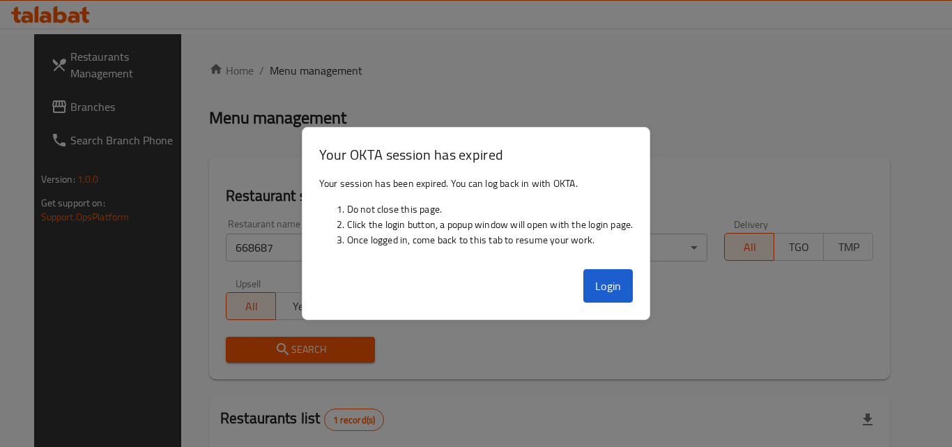
scroll to position [135, 0]
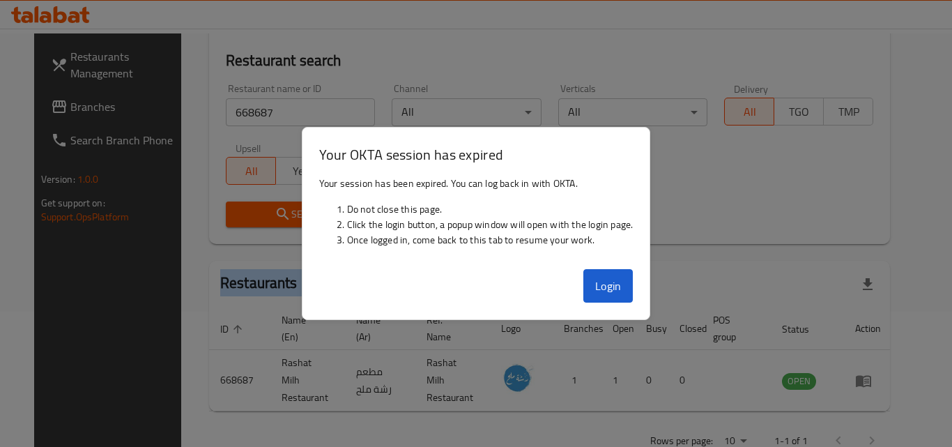
click at [603, 281] on button "Login" at bounding box center [608, 285] width 50 height 33
click at [747, 242] on div at bounding box center [476, 223] width 952 height 447
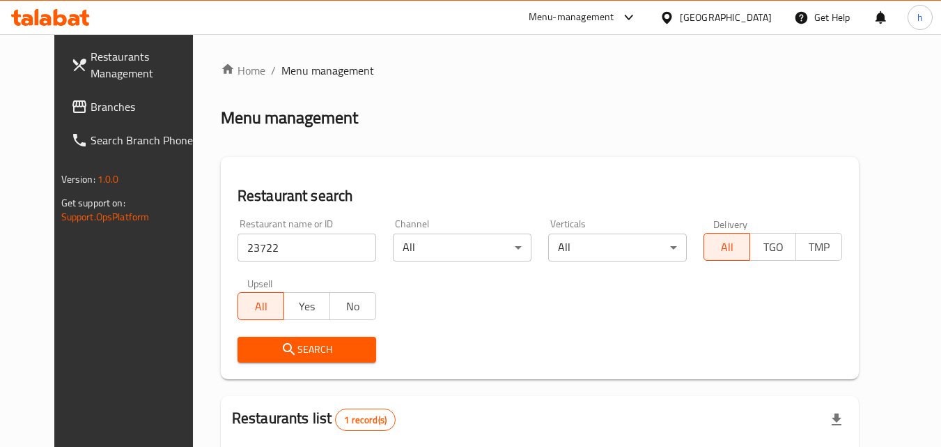
click at [760, 10] on div "United Arab Emirates" at bounding box center [726, 17] width 92 height 15
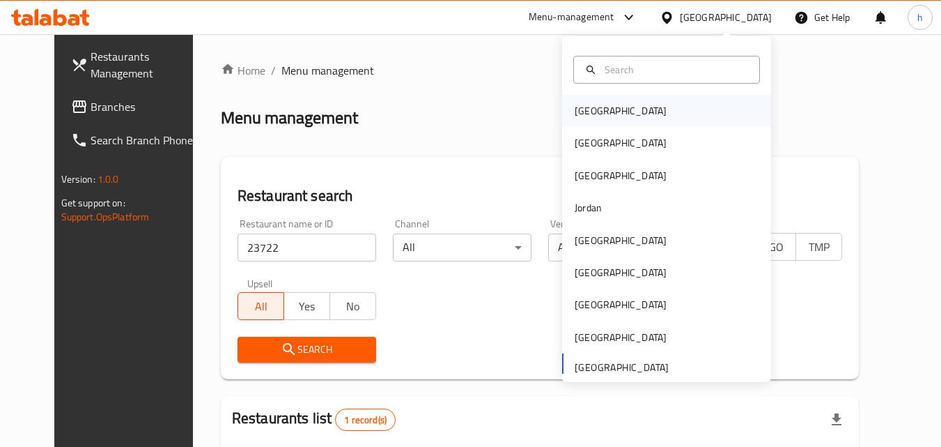
click at [605, 114] on div "Bahrain" at bounding box center [621, 111] width 114 height 32
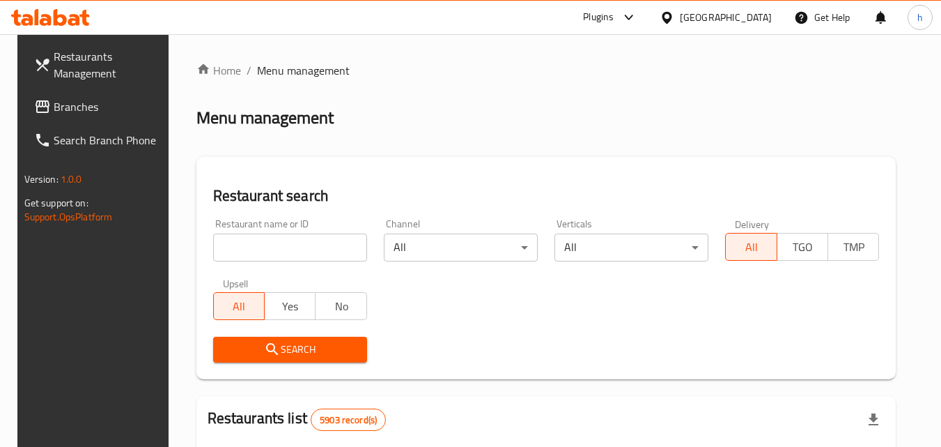
click at [63, 107] on div at bounding box center [470, 223] width 941 height 447
click at [63, 107] on span "Branches" at bounding box center [109, 106] width 110 height 17
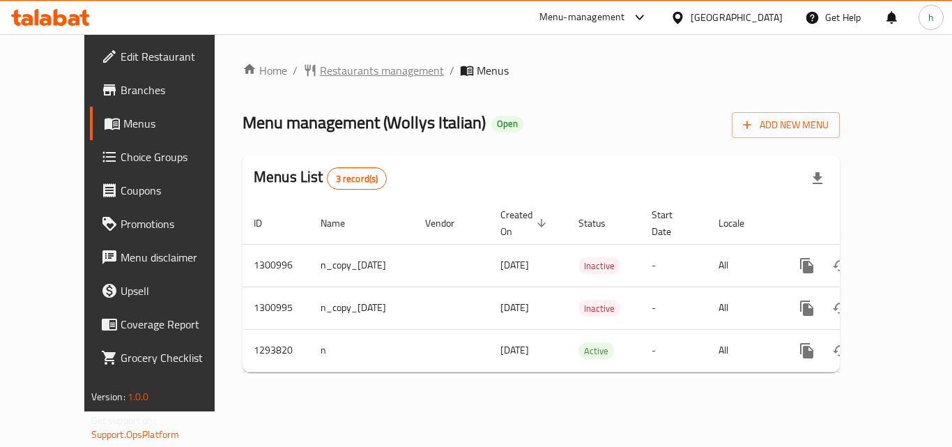
click at [320, 71] on span "Restaurants management" at bounding box center [382, 70] width 124 height 17
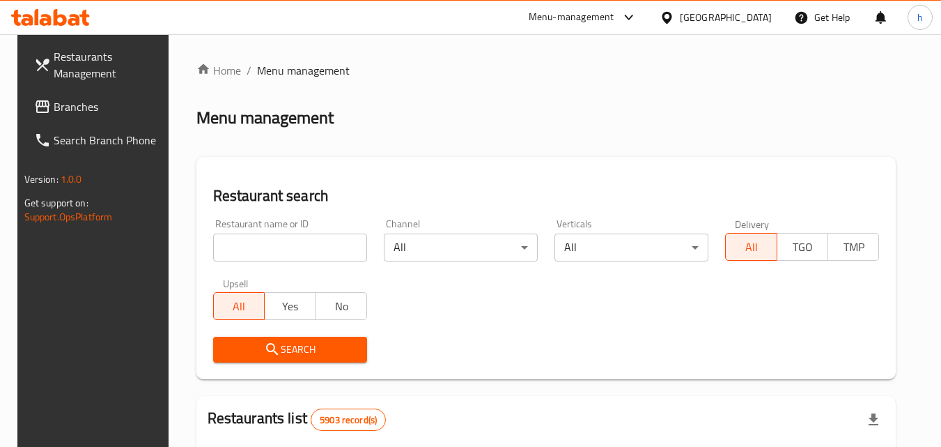
click at [247, 254] on input "search" at bounding box center [290, 247] width 154 height 28
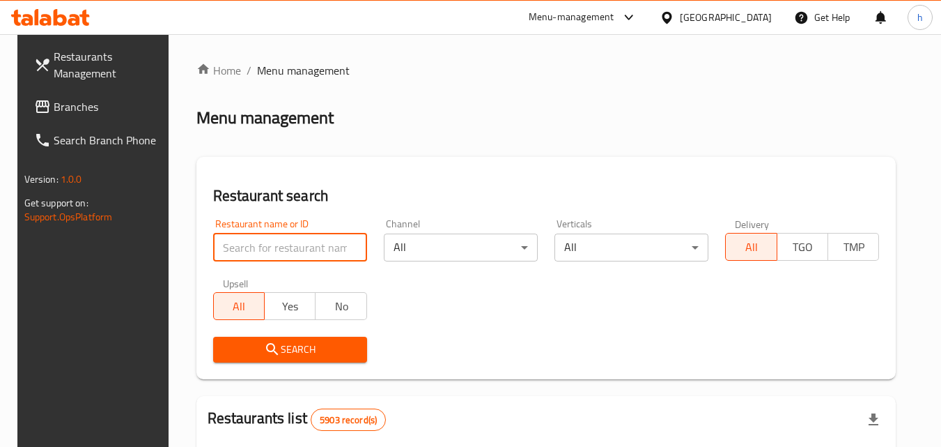
click at [247, 254] on input "search" at bounding box center [290, 247] width 154 height 28
paste input "699680"
type input "699680"
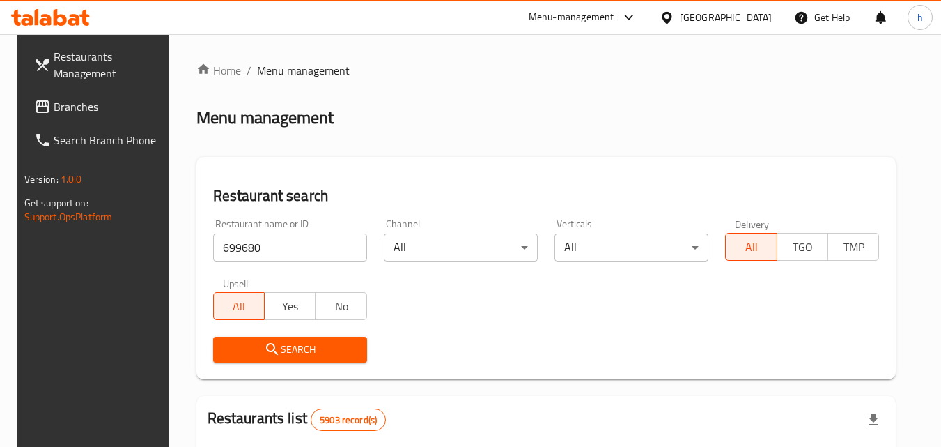
click at [279, 341] on span "Search" at bounding box center [290, 349] width 132 height 17
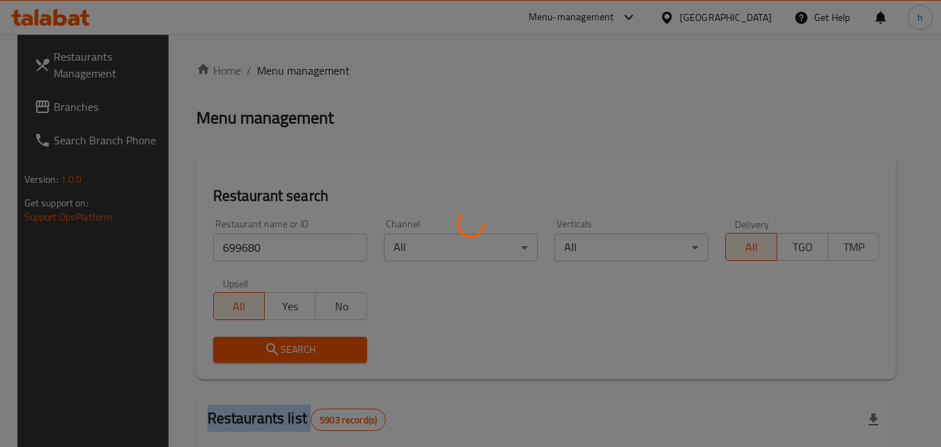
click at [279, 340] on div at bounding box center [470, 223] width 941 height 447
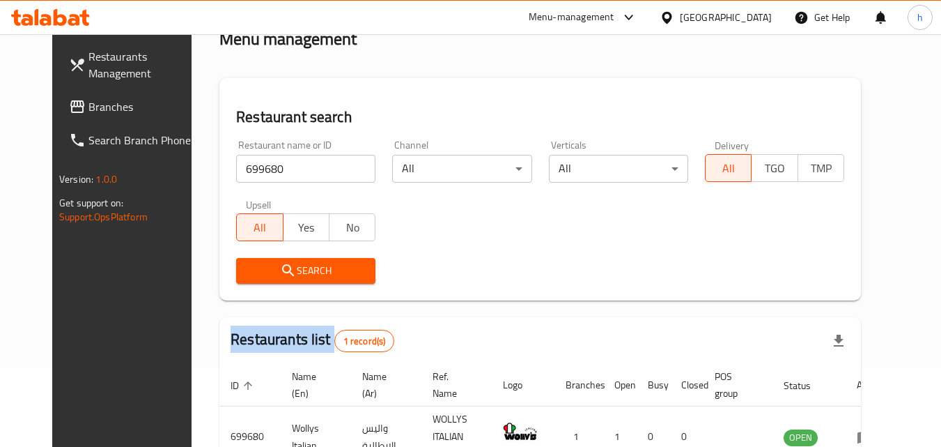
scroll to position [163, 0]
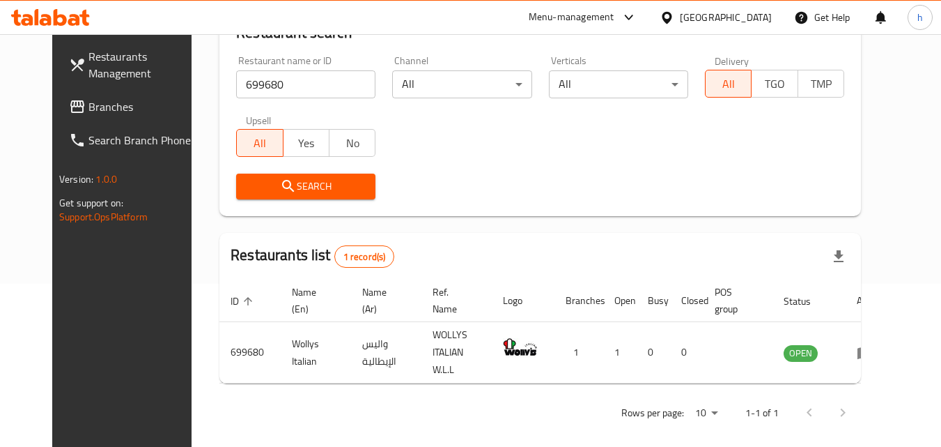
click at [761, 18] on div "Bahrain" at bounding box center [726, 17] width 92 height 15
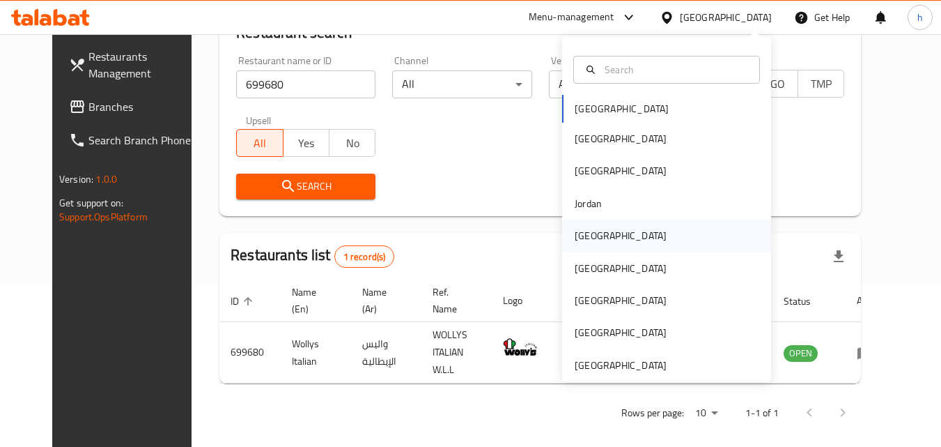
click at [589, 237] on div "[GEOGRAPHIC_DATA]" at bounding box center [621, 235] width 92 height 15
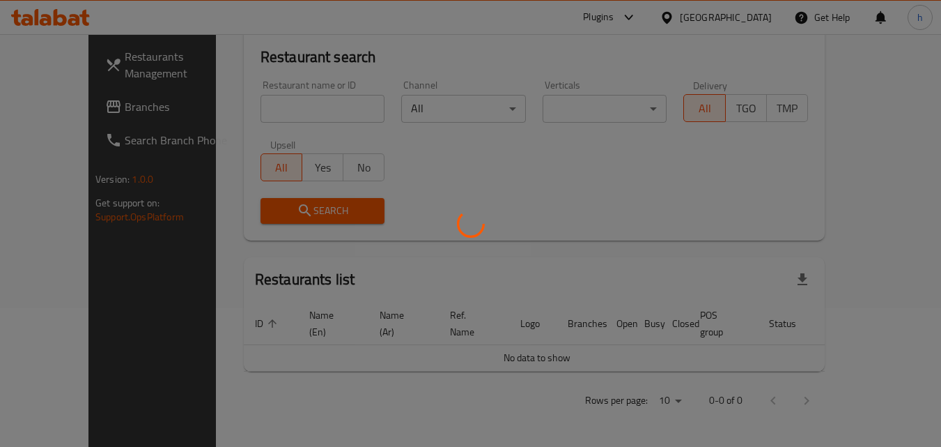
scroll to position [123, 0]
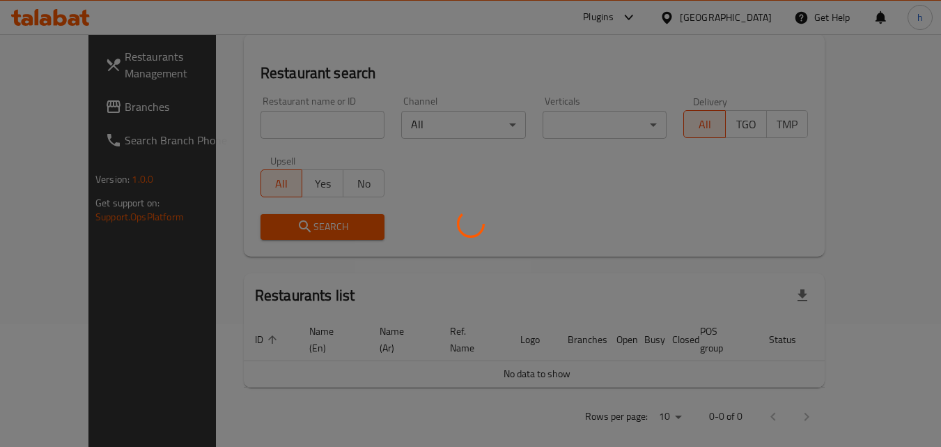
click at [63, 106] on div at bounding box center [470, 223] width 941 height 447
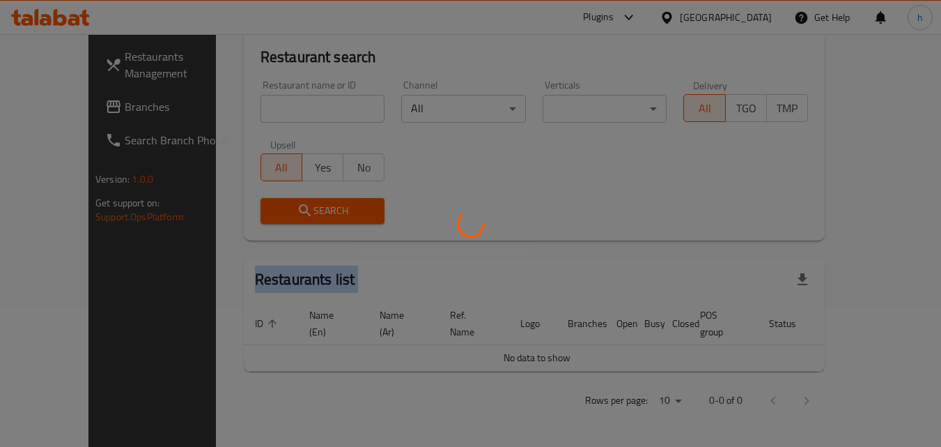
click at [63, 106] on div at bounding box center [470, 223] width 941 height 447
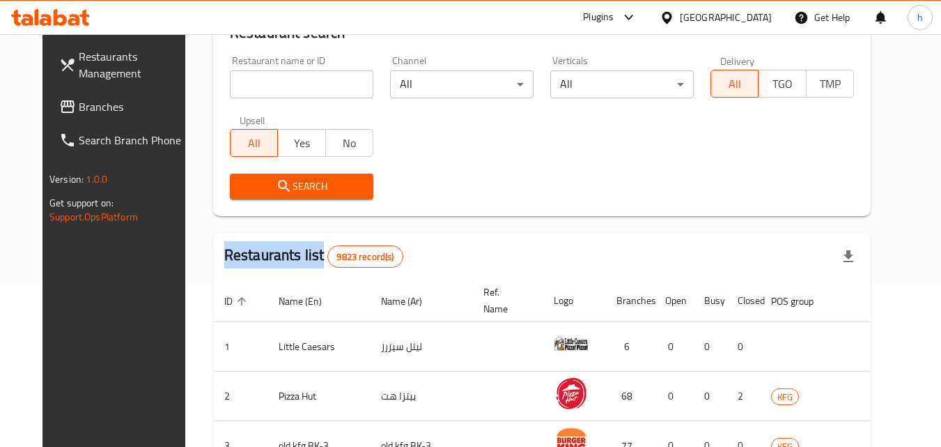
click at [79, 106] on span "Branches" at bounding box center [134, 106] width 110 height 17
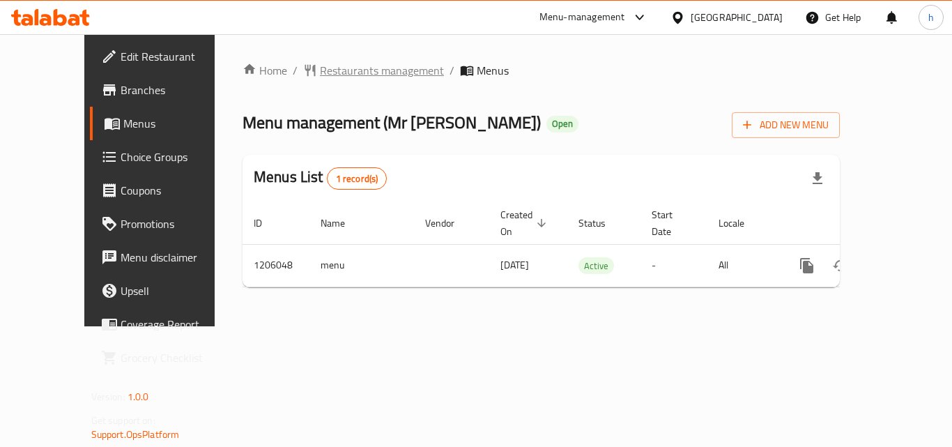
click at [332, 75] on span "Restaurants management" at bounding box center [382, 70] width 124 height 17
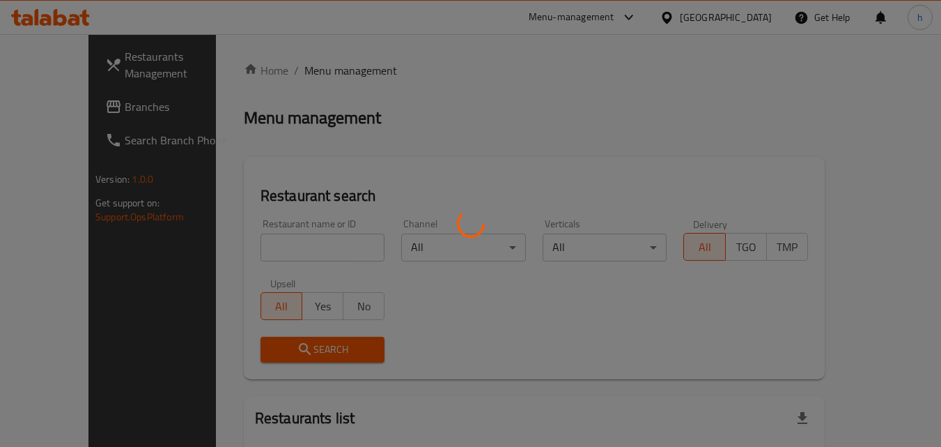
click at [258, 245] on div at bounding box center [470, 223] width 941 height 447
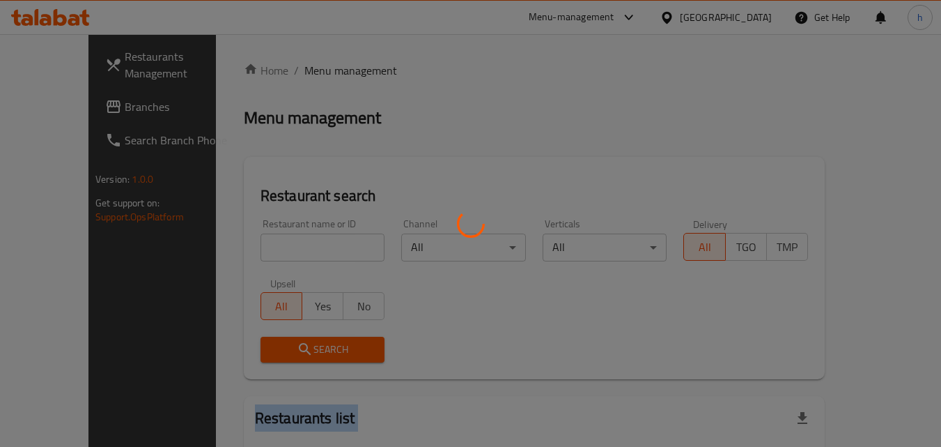
click at [258, 245] on div at bounding box center [470, 223] width 941 height 447
click at [279, 247] on div at bounding box center [470, 223] width 941 height 447
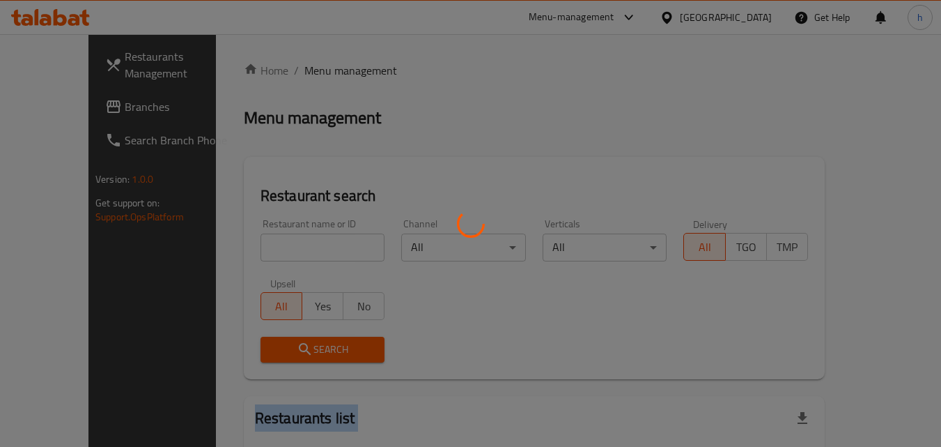
click at [279, 247] on div at bounding box center [470, 223] width 941 height 447
click at [259, 242] on div at bounding box center [470, 223] width 941 height 447
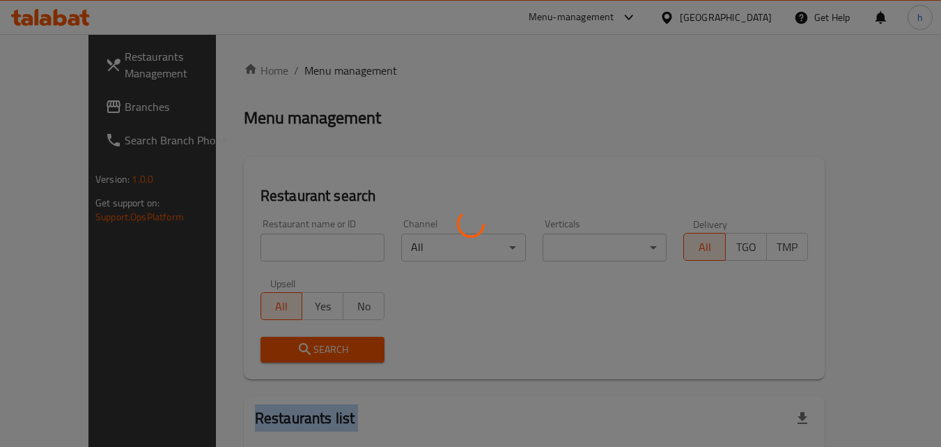
click at [259, 242] on div at bounding box center [470, 223] width 941 height 447
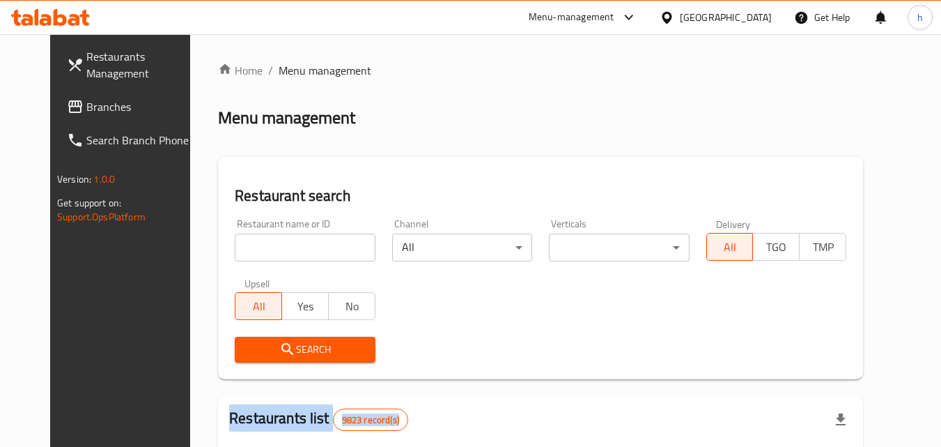
click at [259, 242] on div at bounding box center [470, 223] width 941 height 447
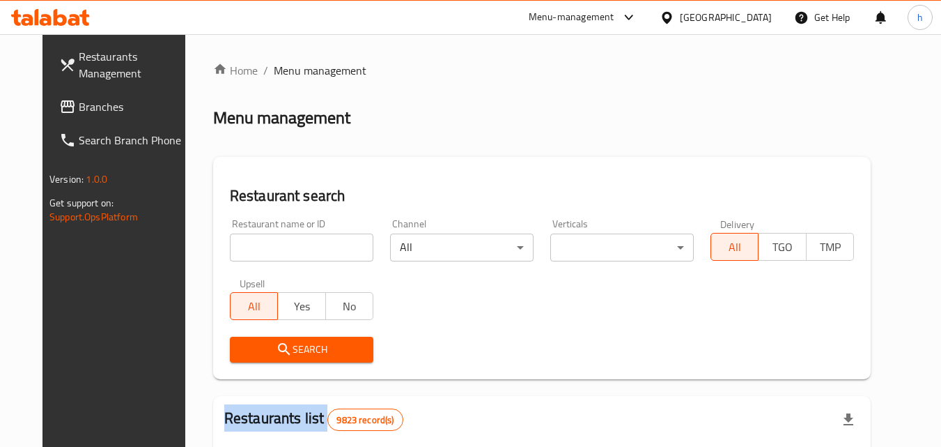
click at [259, 242] on div "Home / Menu management Menu management Restaurant search Restaurant name or ID …" at bounding box center [542, 442] width 658 height 761
click at [259, 242] on input "search" at bounding box center [302, 247] width 144 height 28
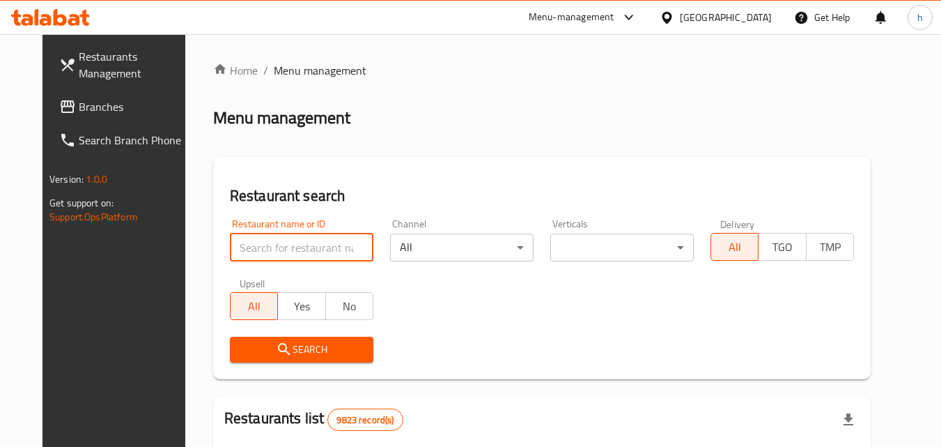
paste input "670319"
type input "670319"
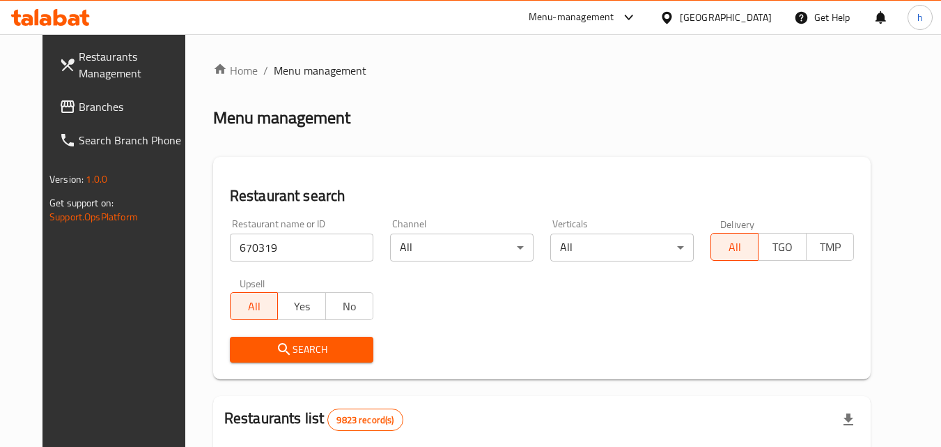
click at [281, 341] on span "Search" at bounding box center [301, 349] width 121 height 17
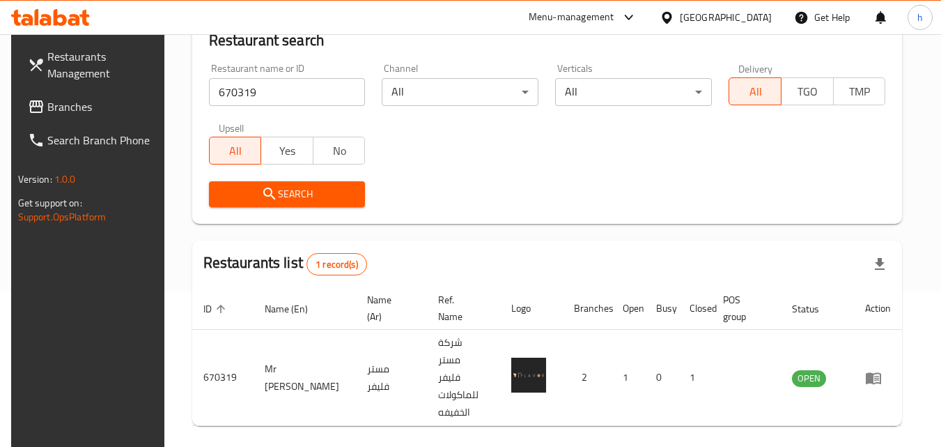
scroll to position [163, 0]
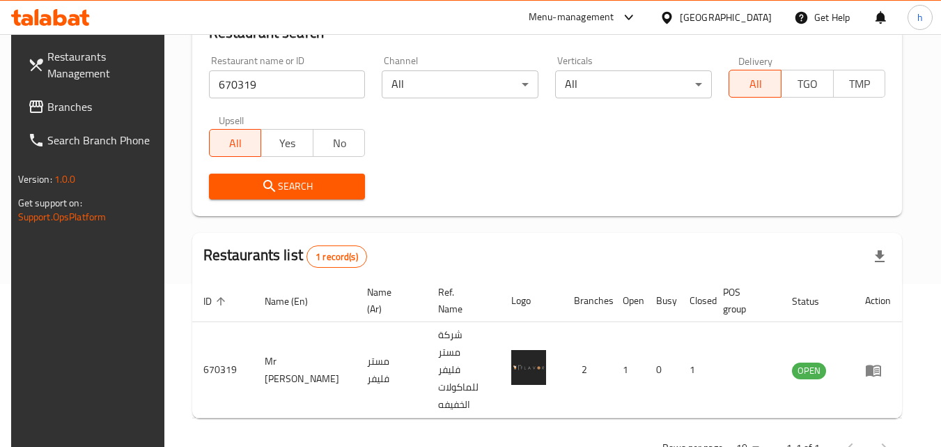
click at [759, 13] on div "Kuwait" at bounding box center [726, 17] width 92 height 15
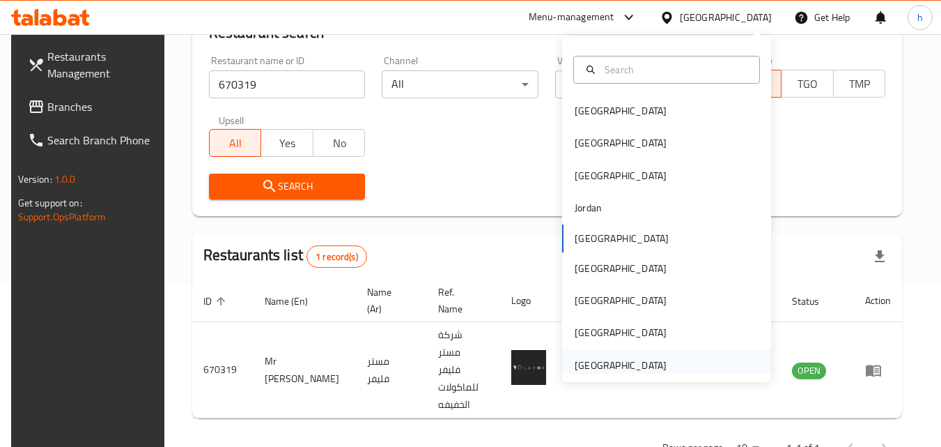
click at [575, 366] on div "[GEOGRAPHIC_DATA]" at bounding box center [621, 364] width 92 height 15
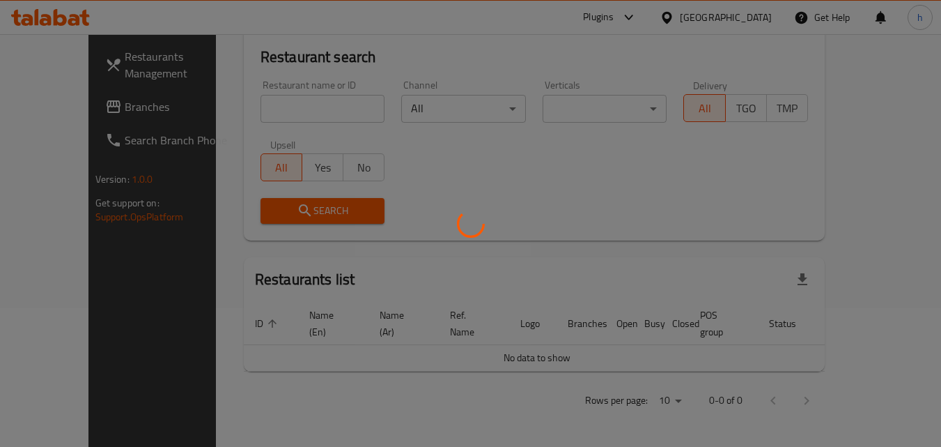
scroll to position [123, 0]
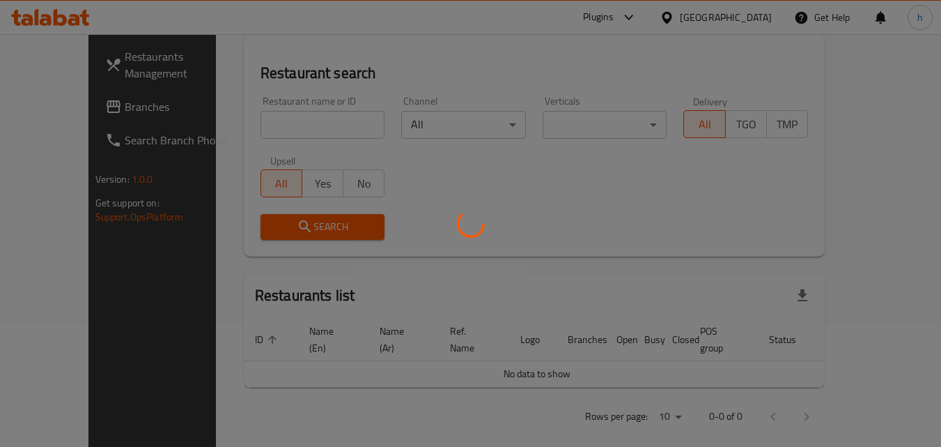
click at [75, 109] on div at bounding box center [470, 223] width 941 height 447
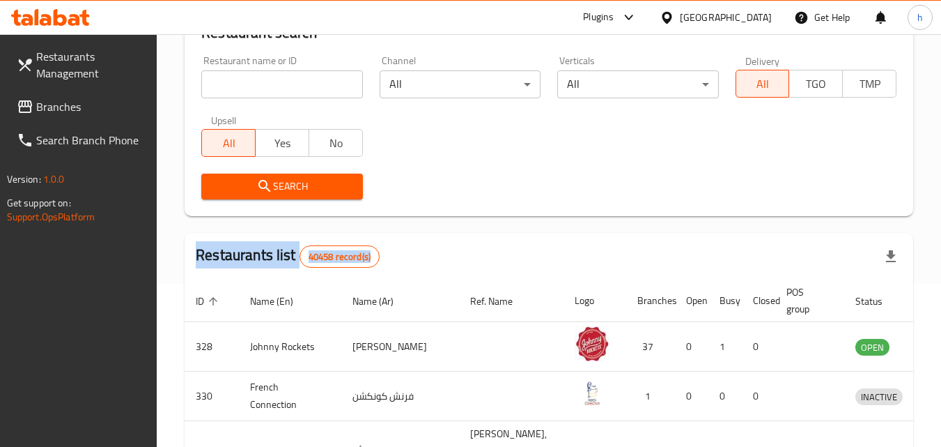
click at [28, 102] on icon at bounding box center [25, 106] width 14 height 13
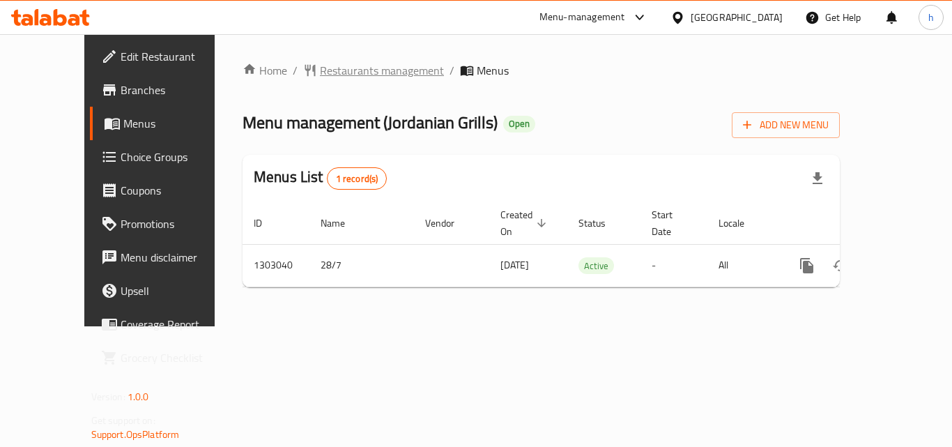
click at [357, 64] on span "Restaurants management" at bounding box center [382, 70] width 124 height 17
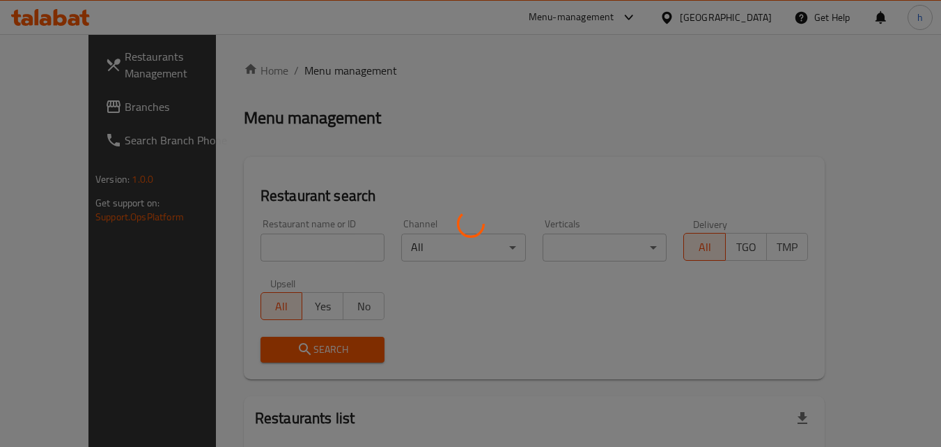
click at [253, 246] on div at bounding box center [470, 223] width 941 height 447
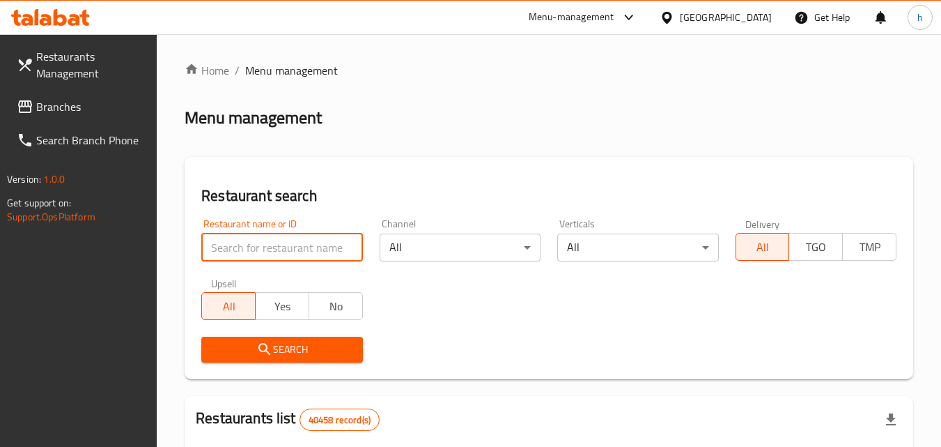
click at [253, 246] on input "search" at bounding box center [281, 247] width 161 height 28
paste input "702693"
type input "702693"
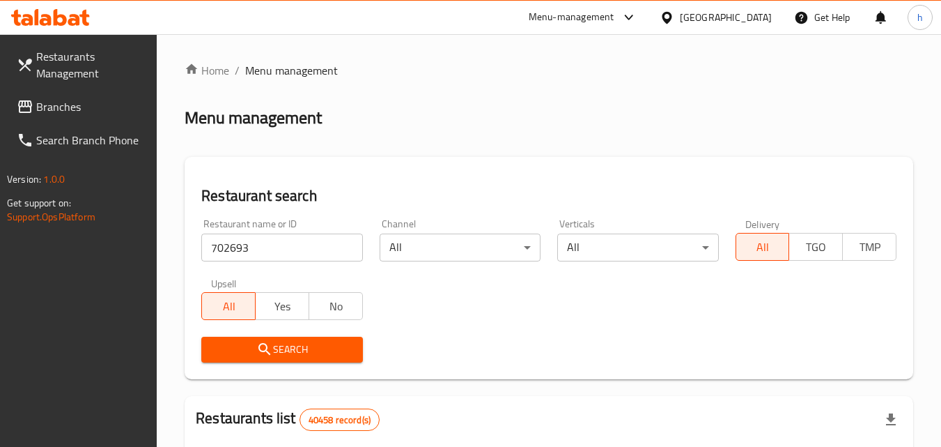
click at [301, 348] on span "Search" at bounding box center [281, 349] width 139 height 17
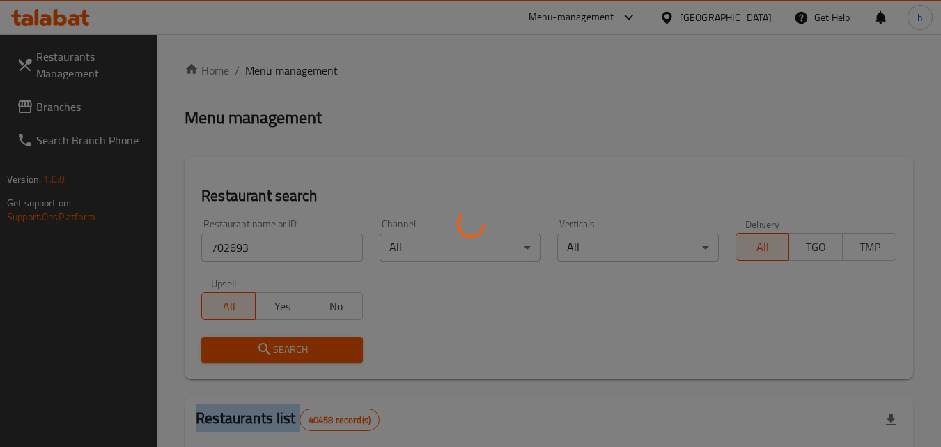
click at [301, 348] on div at bounding box center [470, 223] width 941 height 447
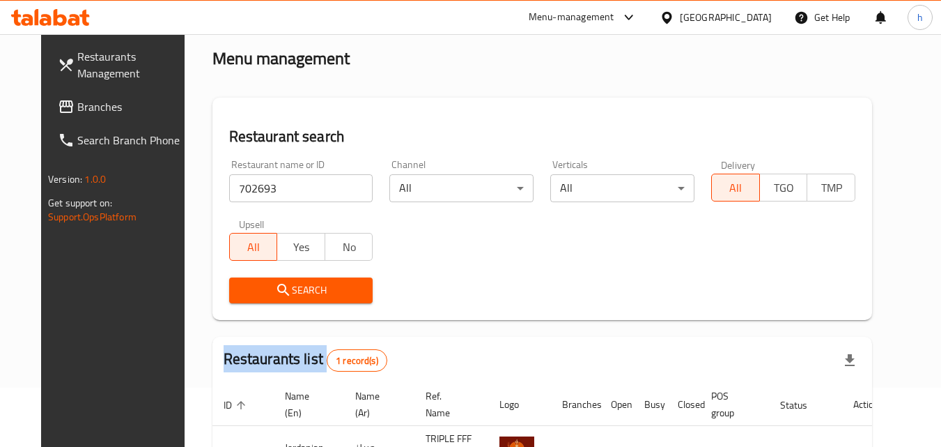
scroll to position [163, 0]
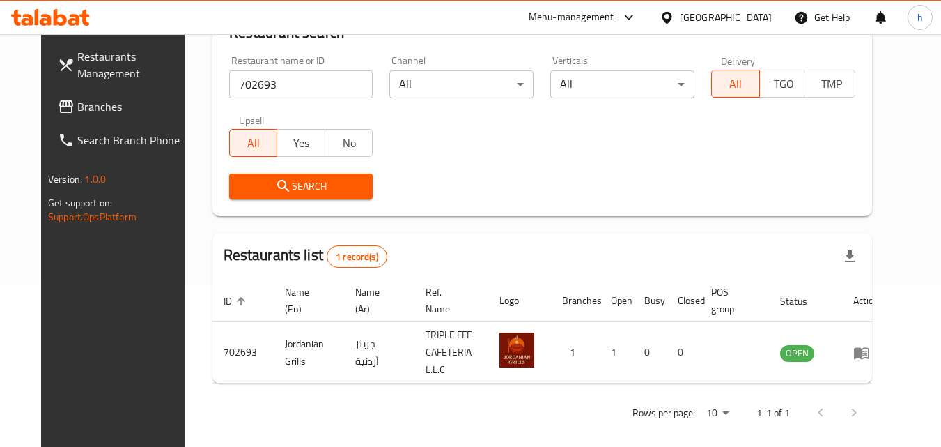
click at [729, 12] on div "[GEOGRAPHIC_DATA]" at bounding box center [726, 17] width 92 height 15
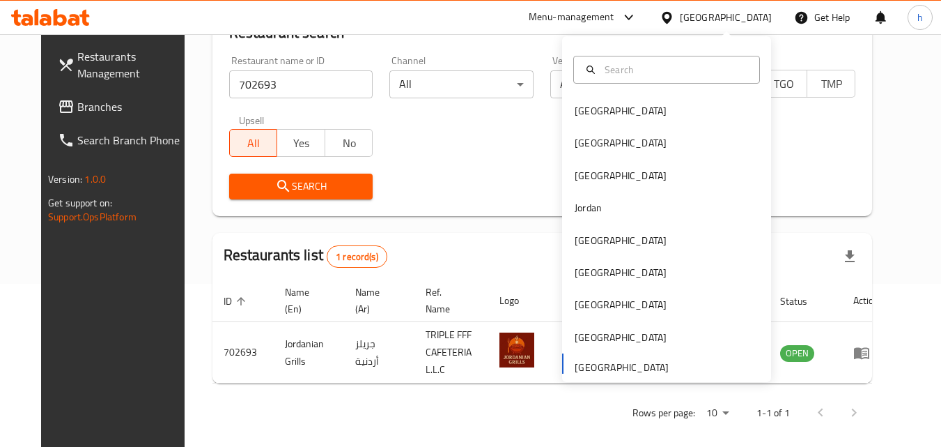
click at [77, 105] on span "Branches" at bounding box center [132, 106] width 110 height 17
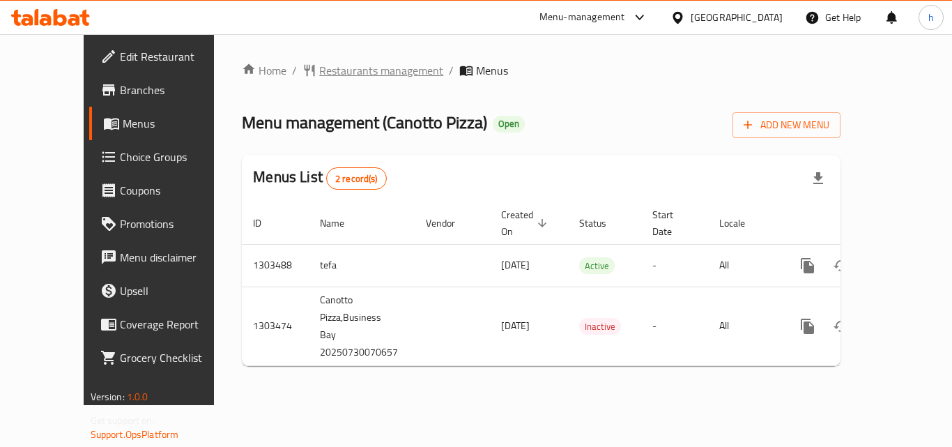
click at [330, 67] on span "Restaurants management" at bounding box center [381, 70] width 124 height 17
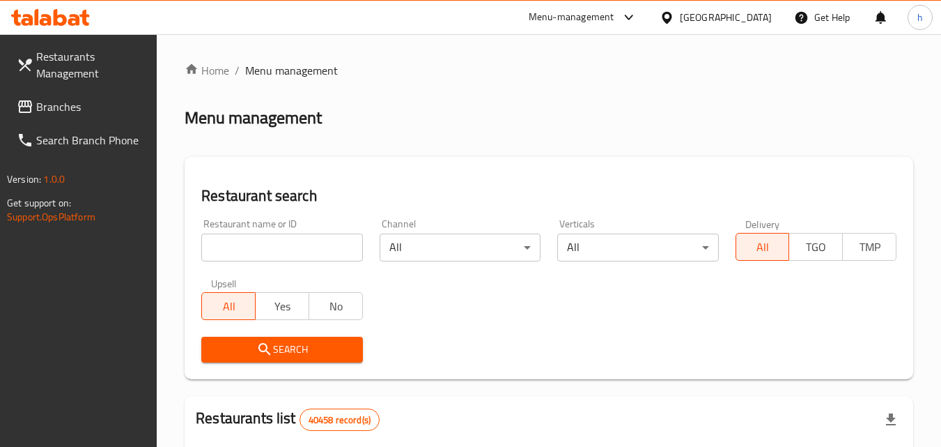
click at [280, 256] on div at bounding box center [470, 223] width 941 height 447
click at [279, 254] on input "search" at bounding box center [281, 247] width 161 height 28
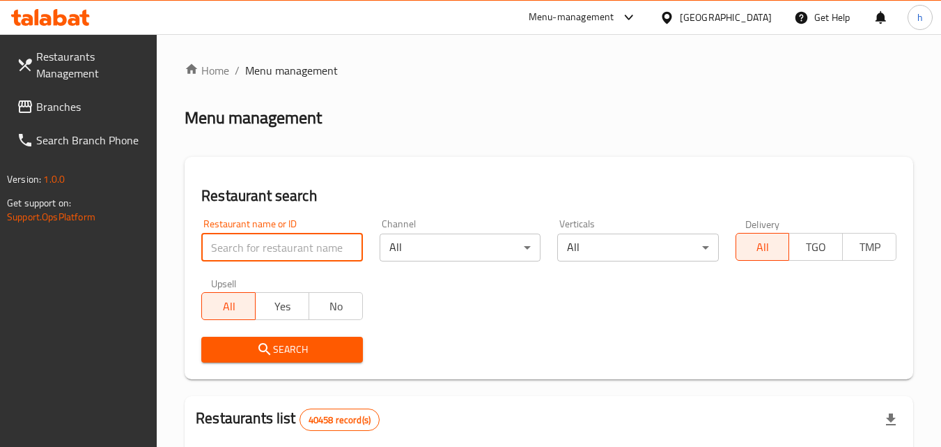
click at [279, 254] on input "search" at bounding box center [281, 247] width 161 height 28
paste input "702847"
type input "702847"
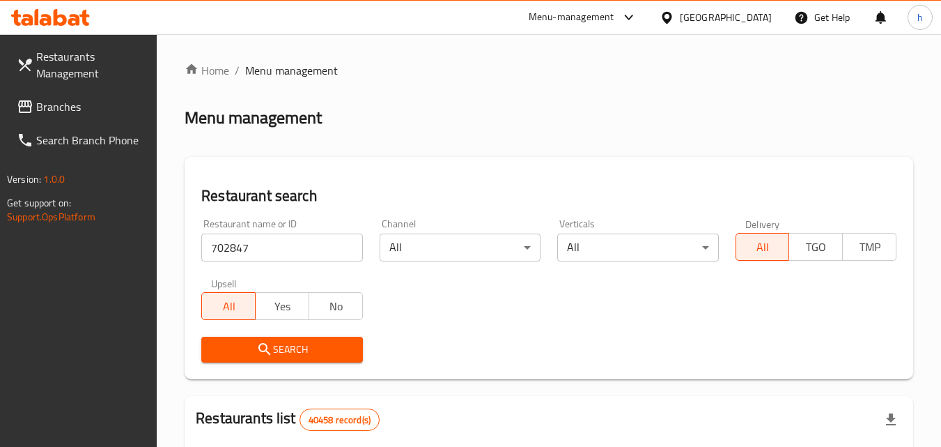
click at [281, 353] on span "Search" at bounding box center [281, 349] width 139 height 17
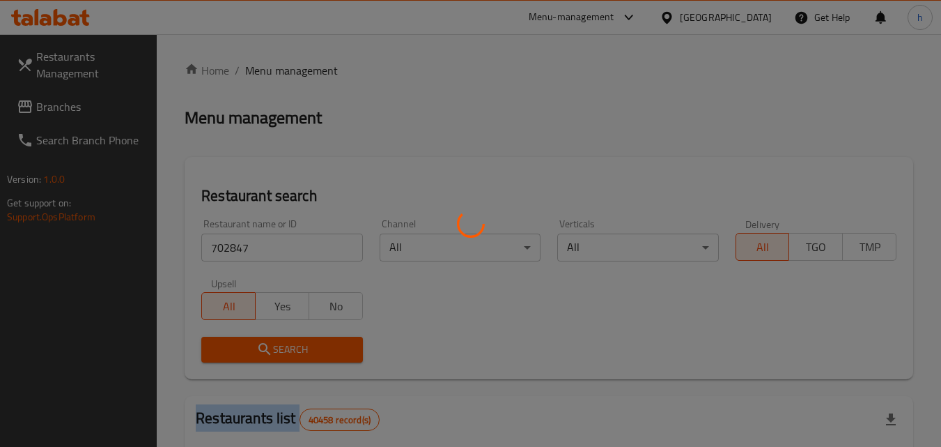
click at [281, 353] on div at bounding box center [470, 223] width 941 height 447
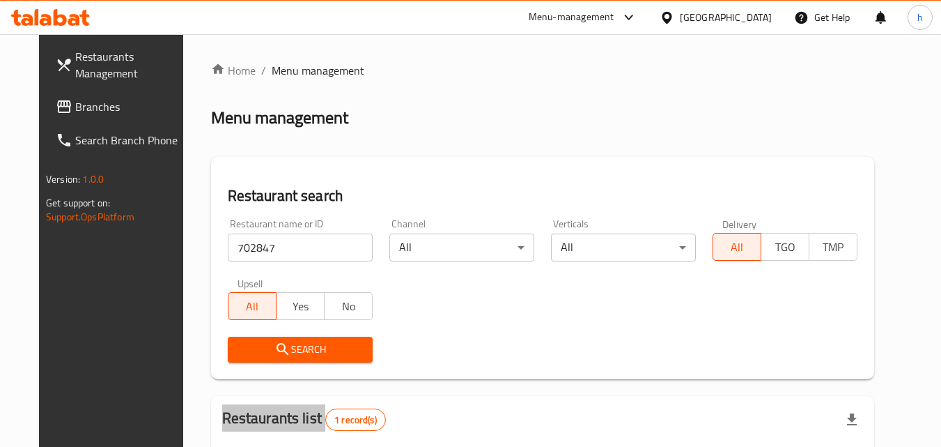
scroll to position [163, 0]
